Goal: Find specific page/section: Find specific page/section

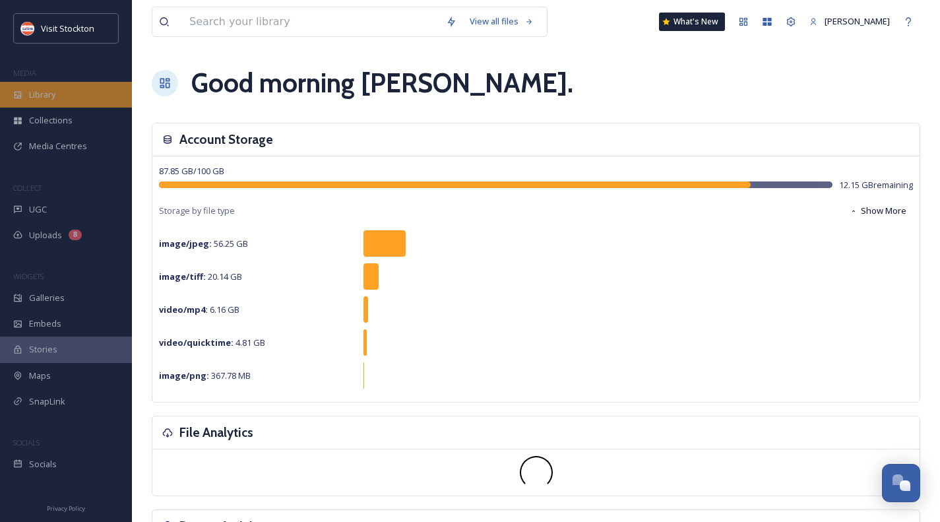
click at [50, 94] on span "Library" at bounding box center [42, 94] width 26 height 13
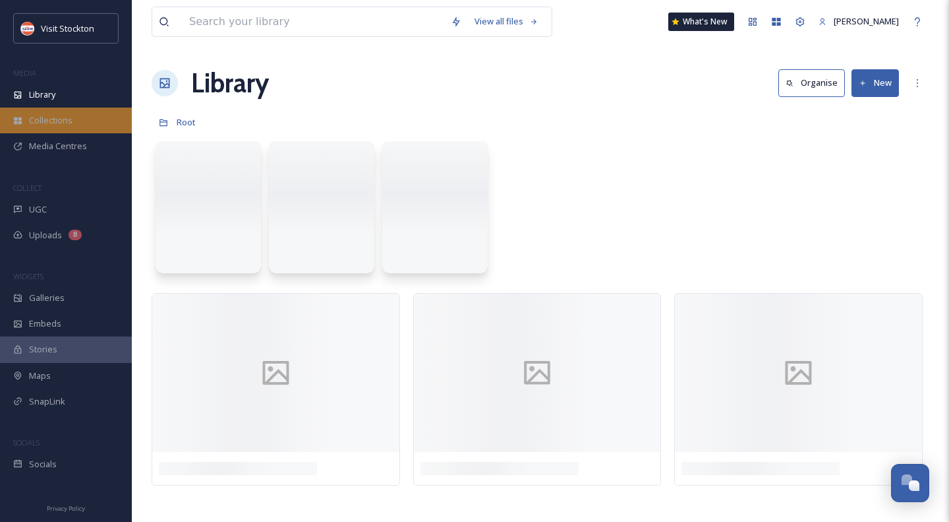
click at [71, 119] on span "Collections" at bounding box center [51, 120] width 44 height 13
